Goal: Find specific page/section: Find specific page/section

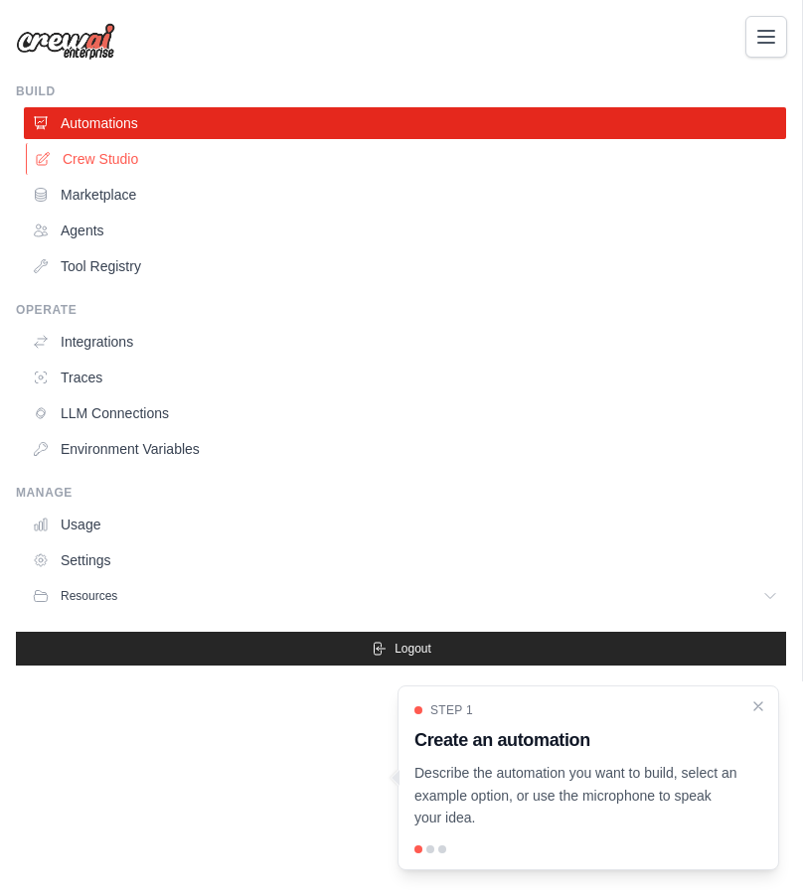
click at [471, 155] on link "Crew Studio" at bounding box center [407, 159] width 762 height 32
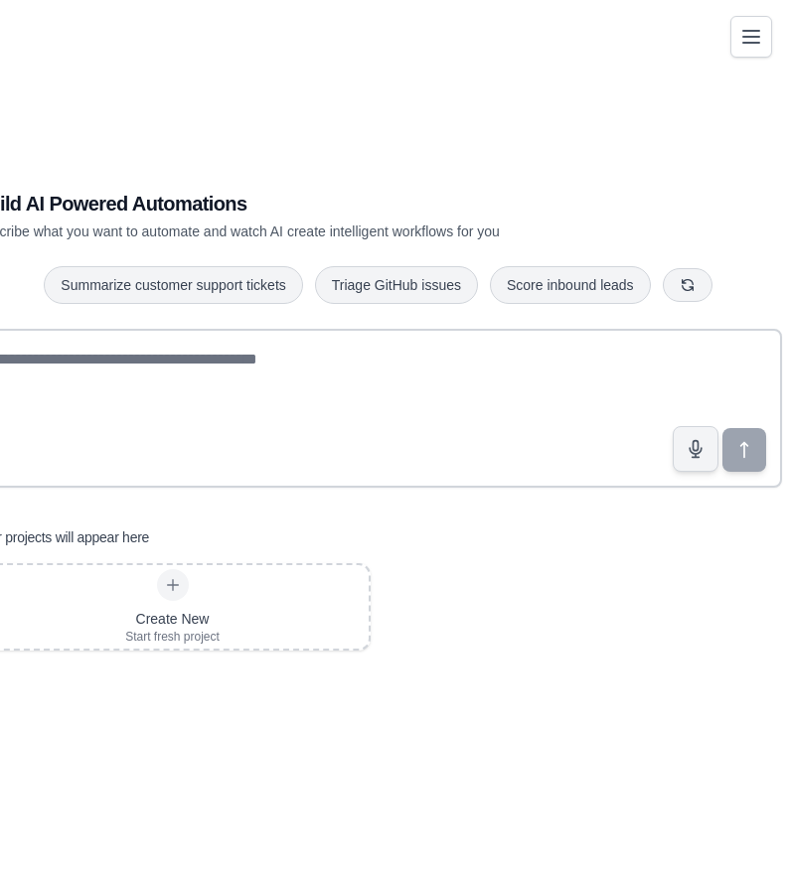
scroll to position [55, 33]
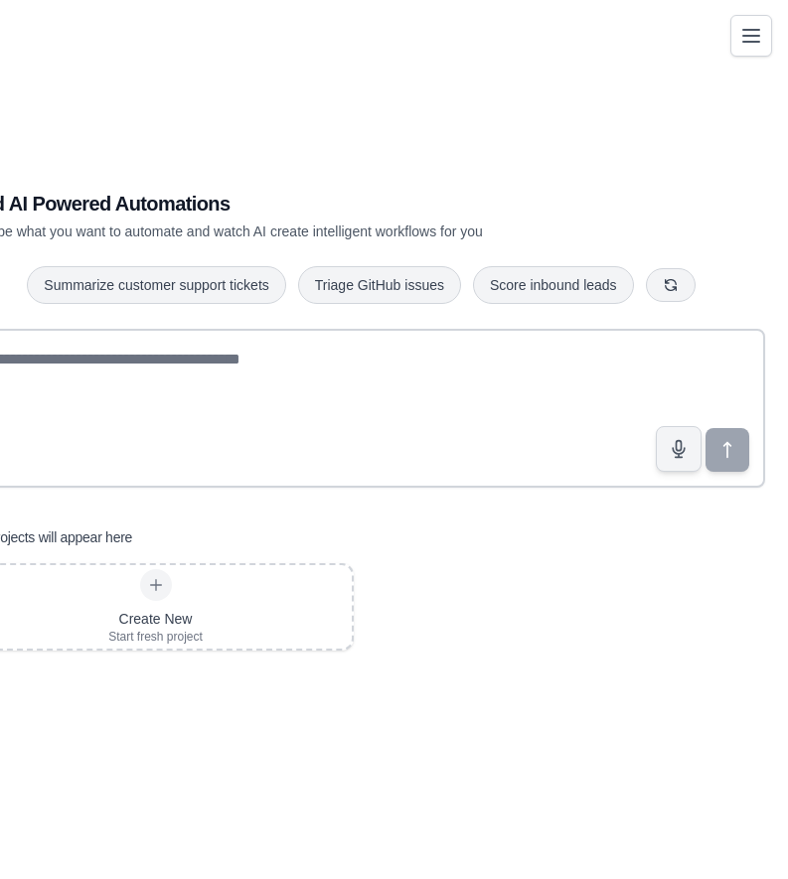
click at [741, 42] on icon "Toggle navigation" at bounding box center [751, 36] width 24 height 24
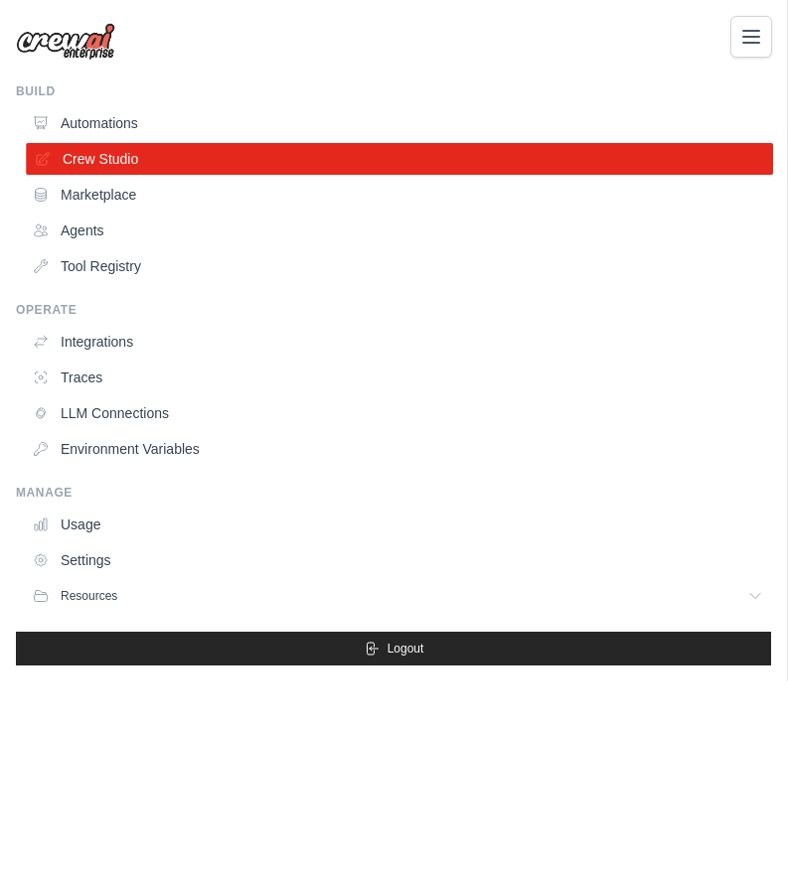
click at [263, 153] on link "Crew Studio" at bounding box center [399, 159] width 747 height 32
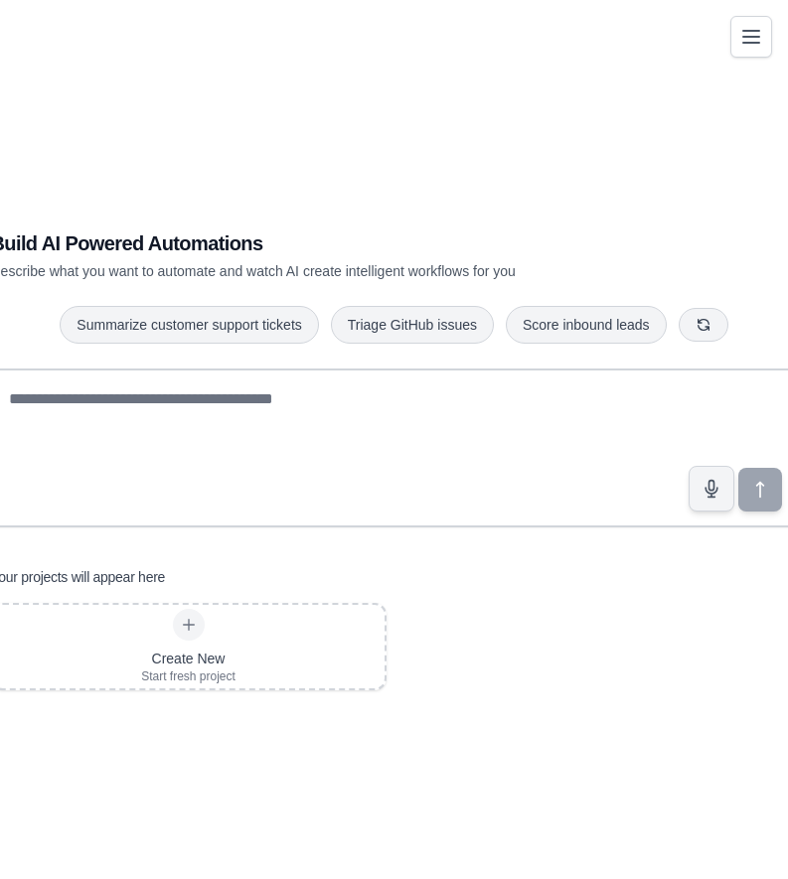
scroll to position [55, 0]
